Goal: Navigation & Orientation: Find specific page/section

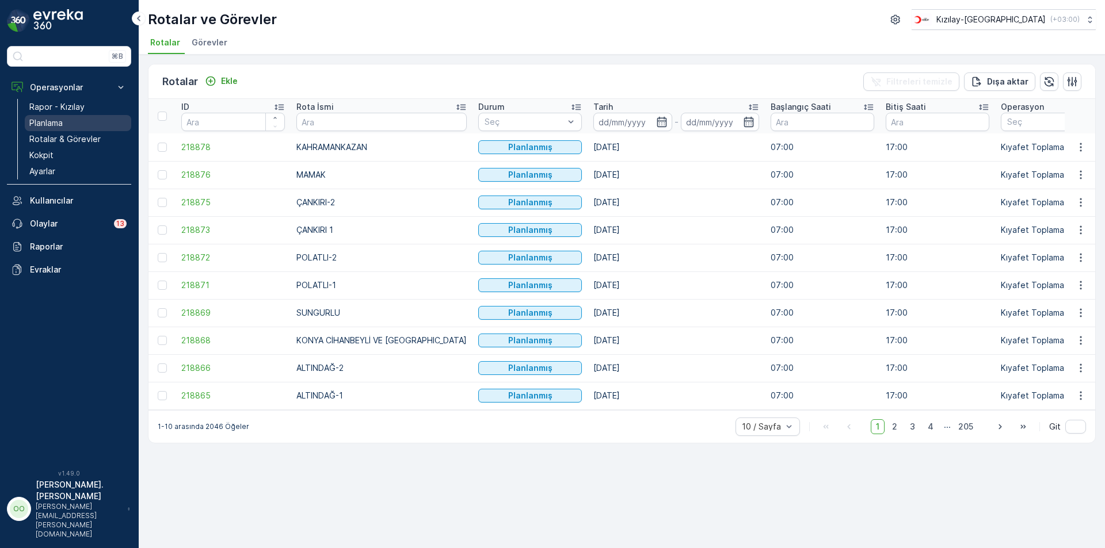
click at [57, 126] on p "Planlama" at bounding box center [45, 123] width 33 height 12
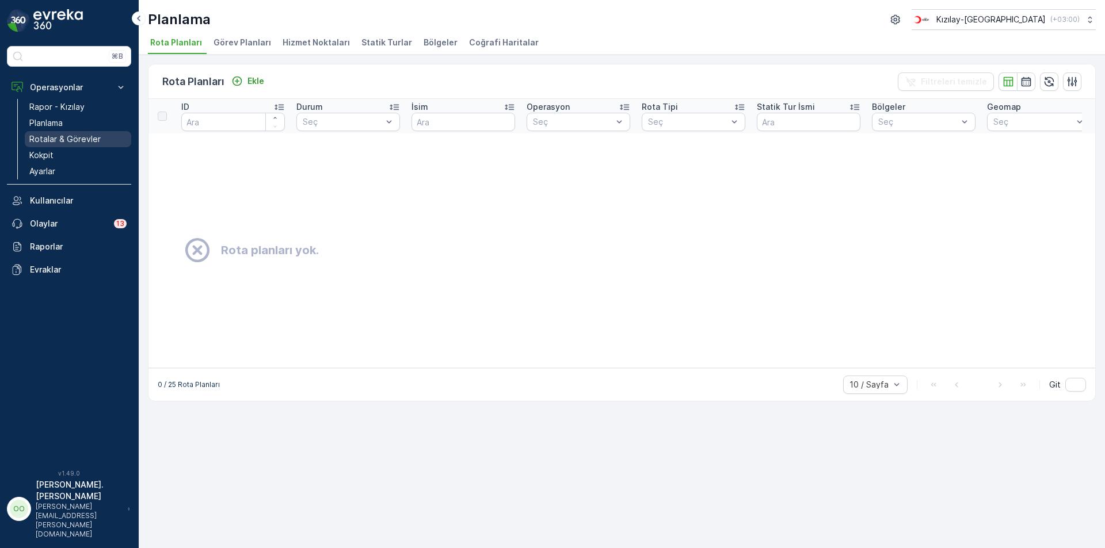
click at [79, 144] on p "Rotalar & Görevler" at bounding box center [64, 140] width 71 height 12
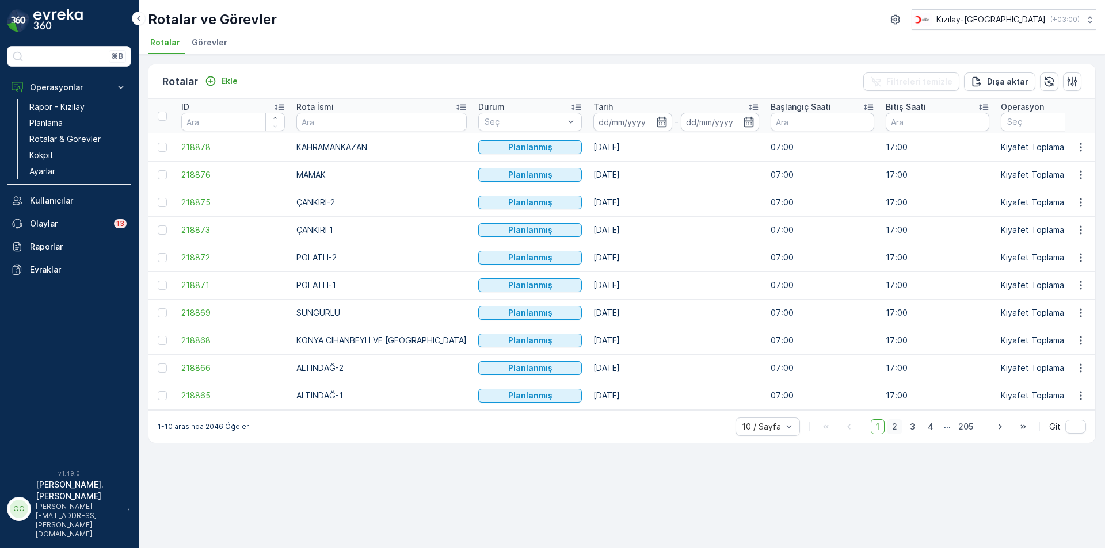
click at [895, 429] on span "2" at bounding box center [895, 427] width 16 height 15
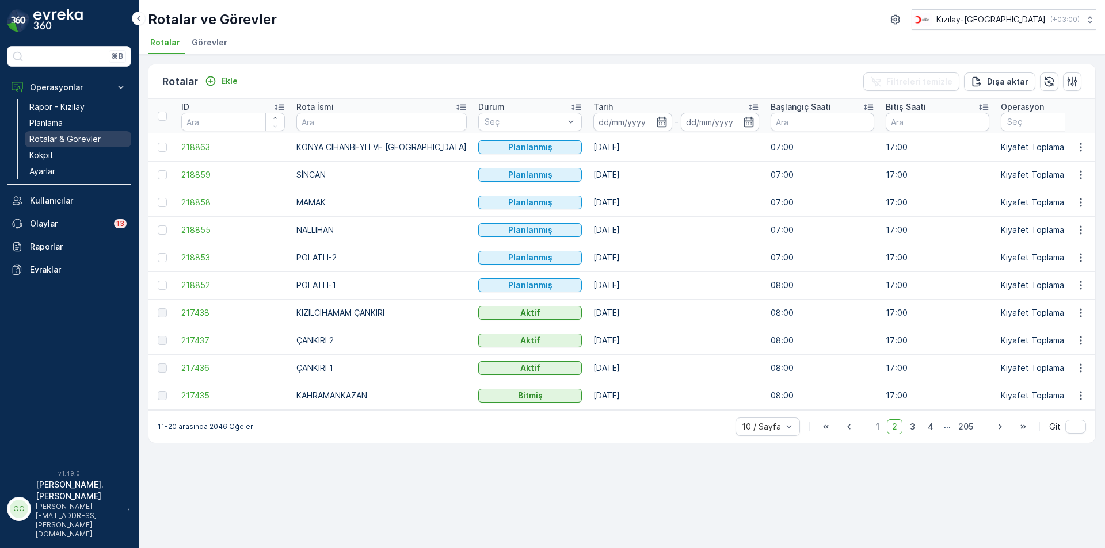
click at [72, 146] on link "Rotalar & Görevler" at bounding box center [78, 139] width 106 height 16
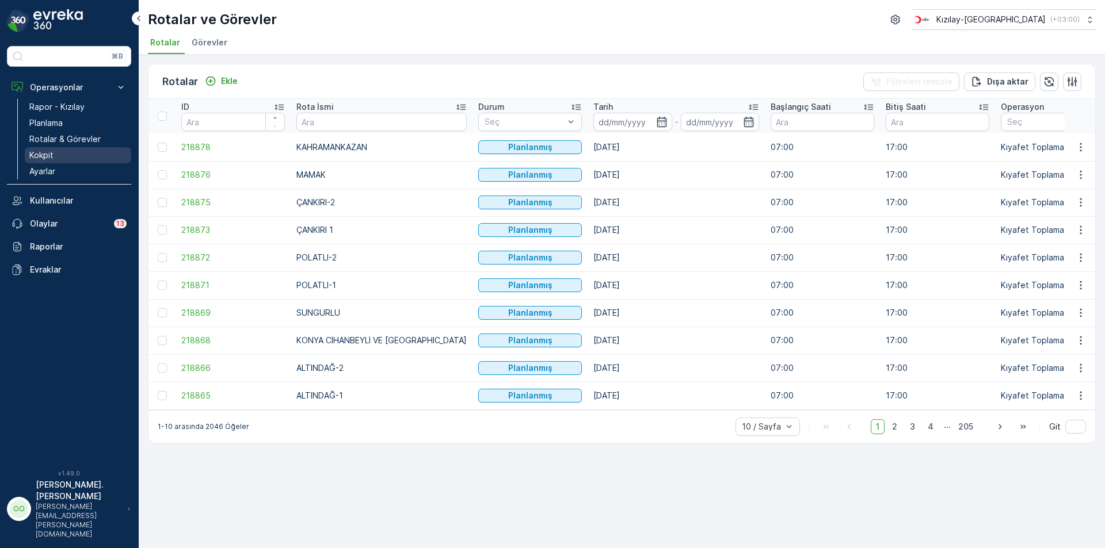
click at [73, 159] on link "Kokpit" at bounding box center [78, 155] width 106 height 16
